Goal: Download file/media

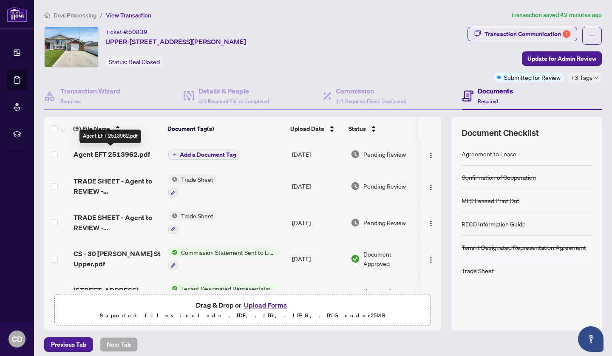
click at [117, 153] on span "Agent EFT 2513962.pdf" at bounding box center [112, 154] width 77 height 10
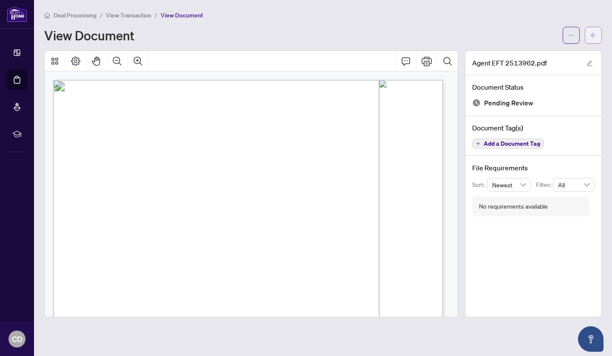
click at [590, 35] on icon "arrow-left" at bounding box center [593, 35] width 6 height 6
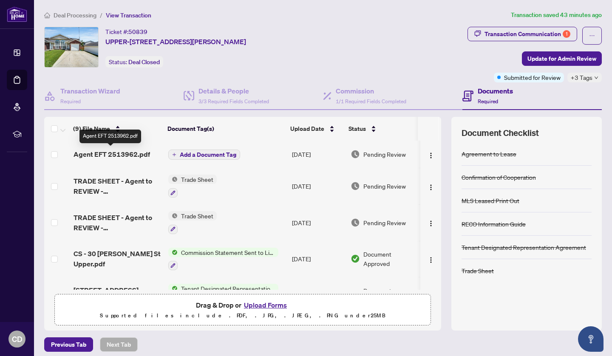
click at [133, 154] on span "Agent EFT 2513962.pdf" at bounding box center [112, 154] width 77 height 10
